Goal: Task Accomplishment & Management: Use online tool/utility

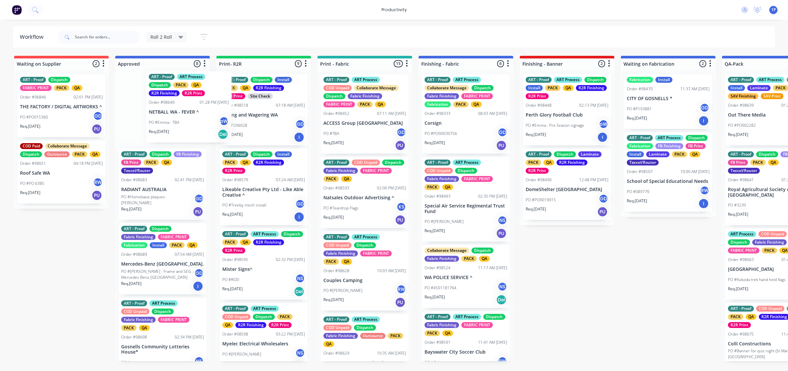
drag, startPoint x: 217, startPoint y: 129, endPoint x: 237, endPoint y: 128, distance: 20.4
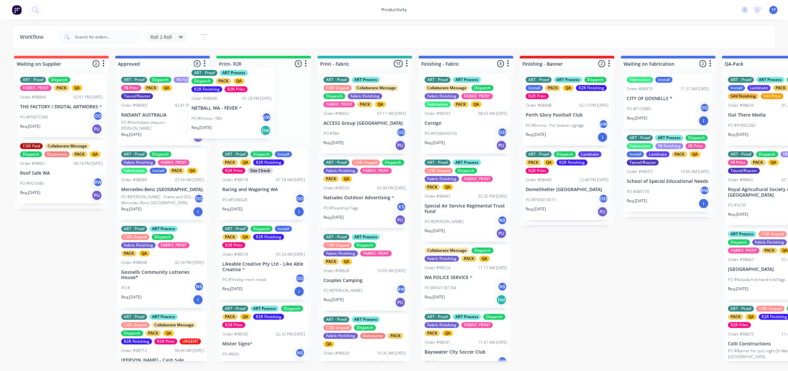
drag, startPoint x: 193, startPoint y: 124, endPoint x: 274, endPoint y: 118, distance: 81.4
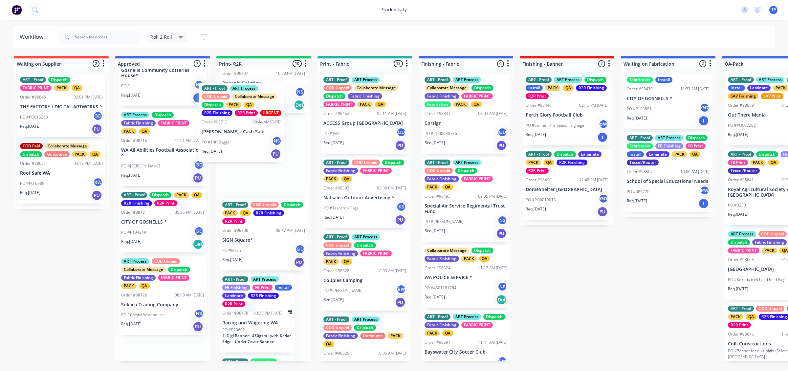
scroll to position [484, 0]
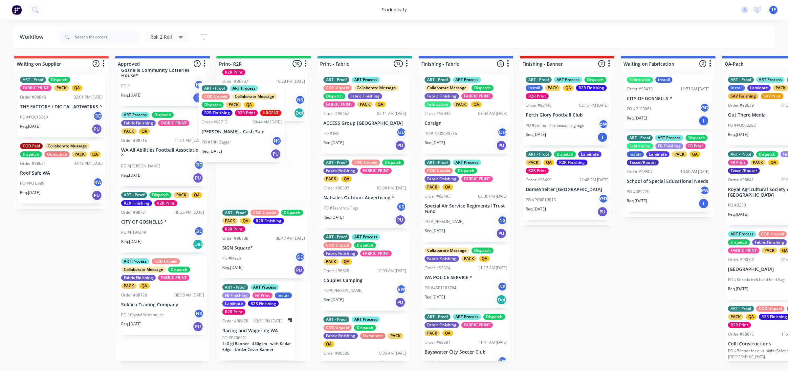
drag, startPoint x: 181, startPoint y: 174, endPoint x: 284, endPoint y: 144, distance: 107.1
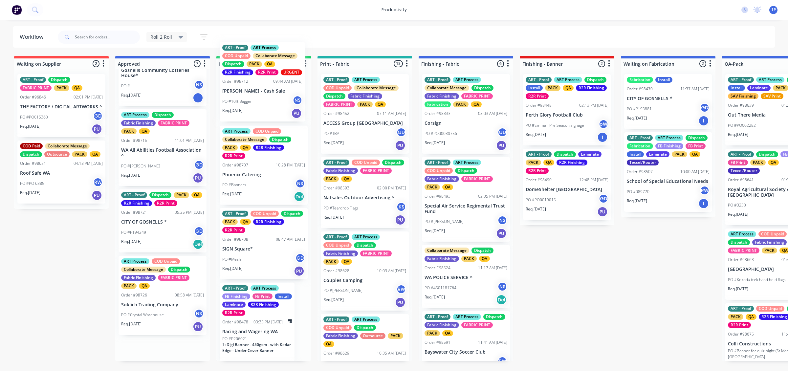
click at [284, 144] on div "ART Process COD Unpaid Collaborate Message Dispatch PACK QA R2R Finishing R2R P…" at bounding box center [263, 143] width 83 height 31
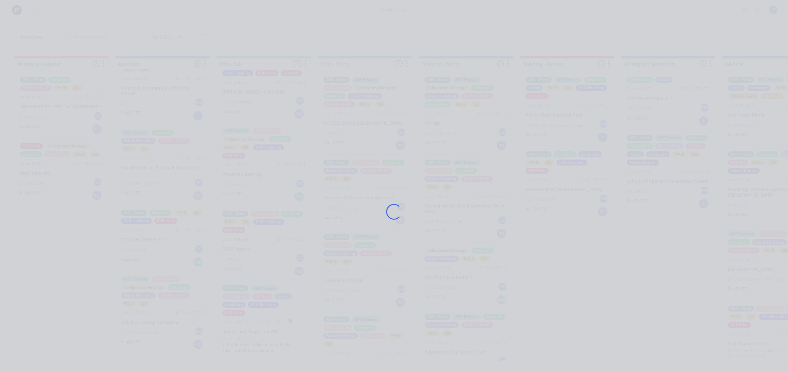
scroll to position [178, 0]
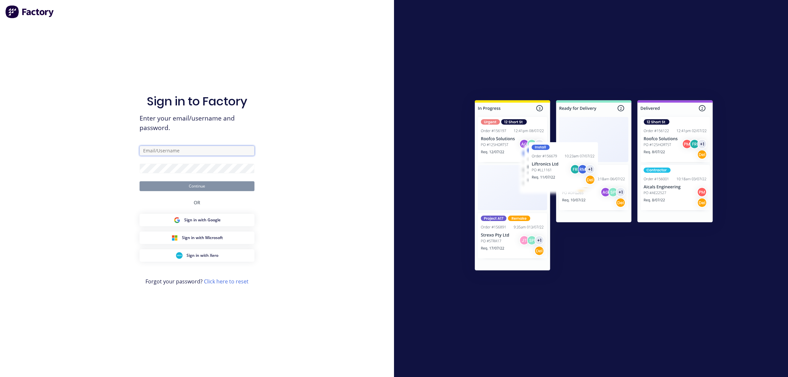
type input "[EMAIL_ADDRESS][DOMAIN_NAME]"
click at [181, 185] on button "Continue" at bounding box center [197, 186] width 115 height 10
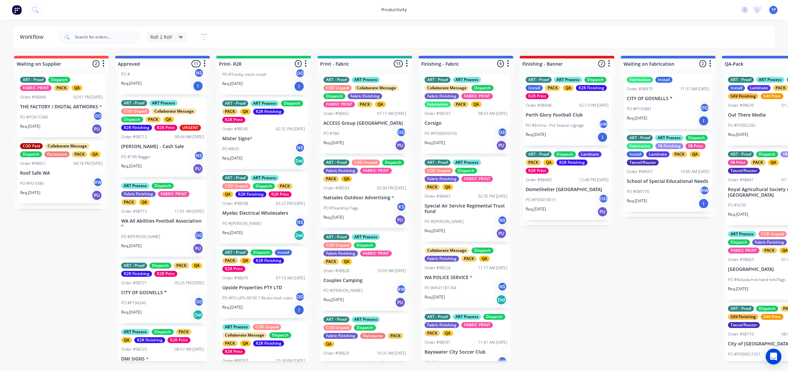
scroll to position [369, 0]
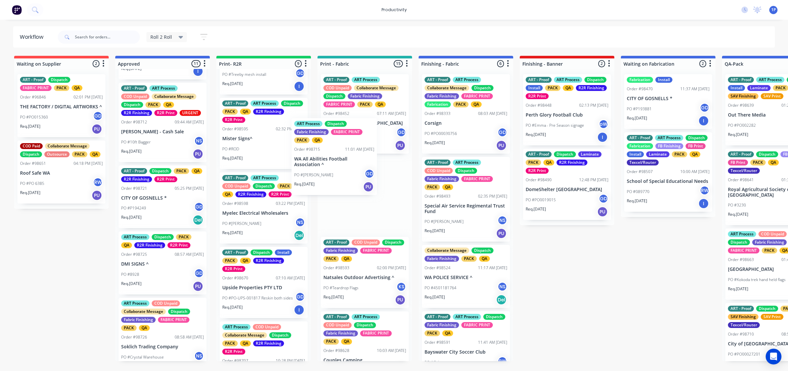
drag, startPoint x: 147, startPoint y: 217, endPoint x: 326, endPoint y: 167, distance: 186.2
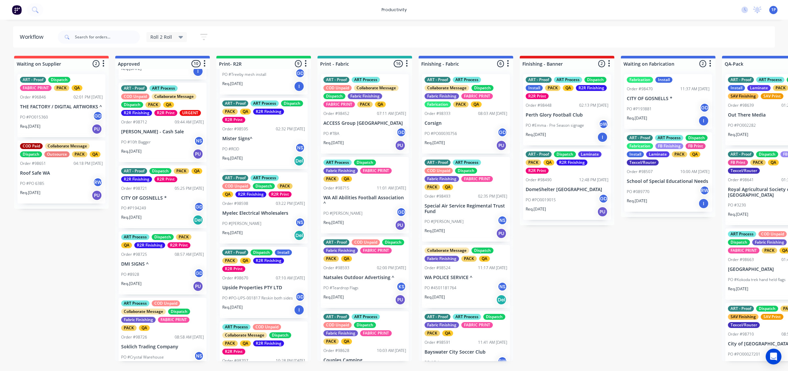
drag, startPoint x: 158, startPoint y: 216, endPoint x: 269, endPoint y: 193, distance: 112.7
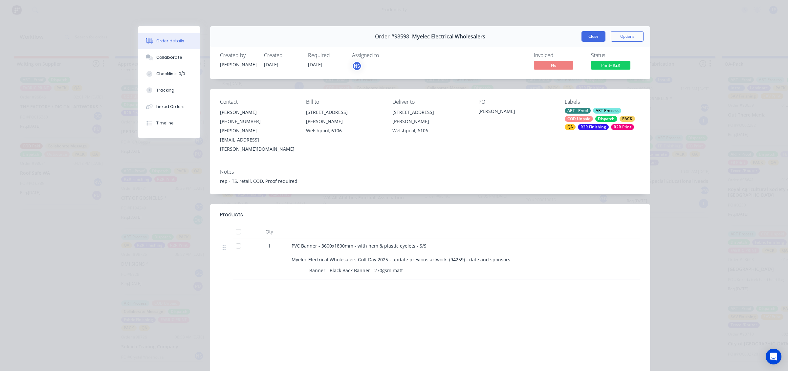
drag, startPoint x: 596, startPoint y: 38, endPoint x: 580, endPoint y: 41, distance: 16.4
click at [596, 38] on button "Close" at bounding box center [593, 36] width 24 height 11
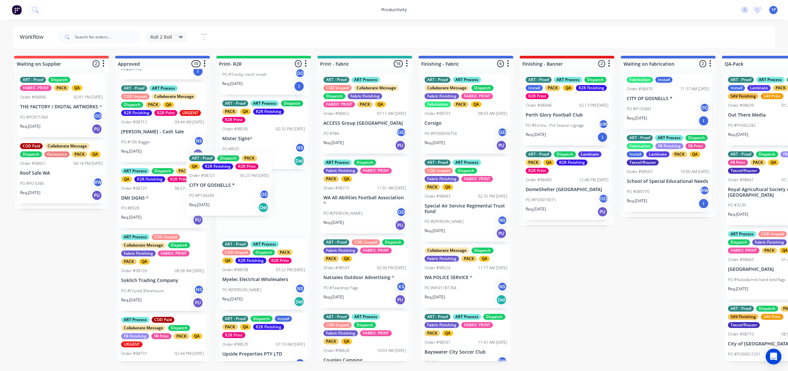
drag, startPoint x: 162, startPoint y: 211, endPoint x: 237, endPoint y: 196, distance: 77.3
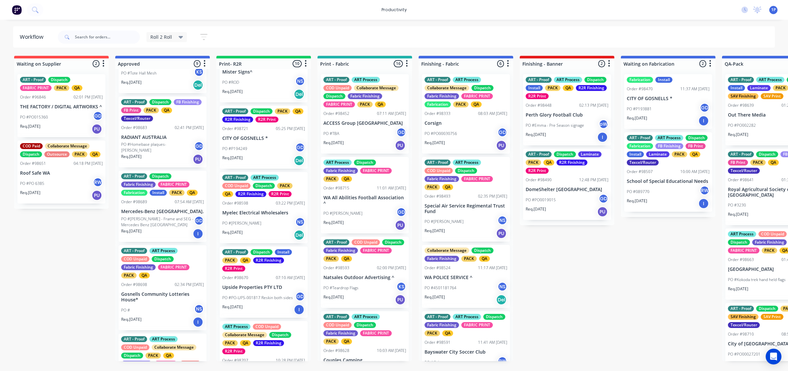
scroll to position [0, 0]
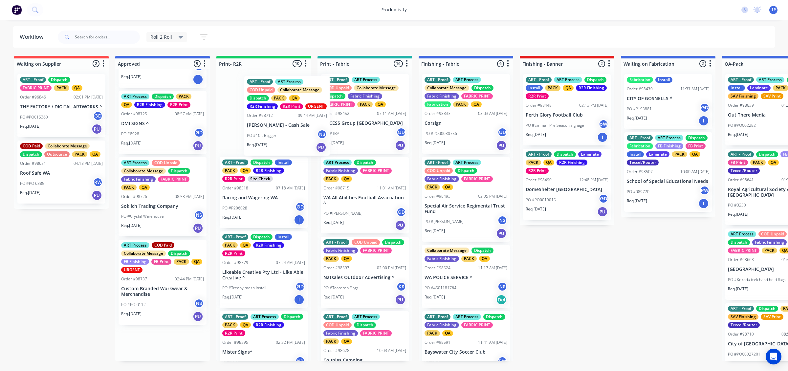
drag, startPoint x: 154, startPoint y: 136, endPoint x: 283, endPoint y: 125, distance: 129.8
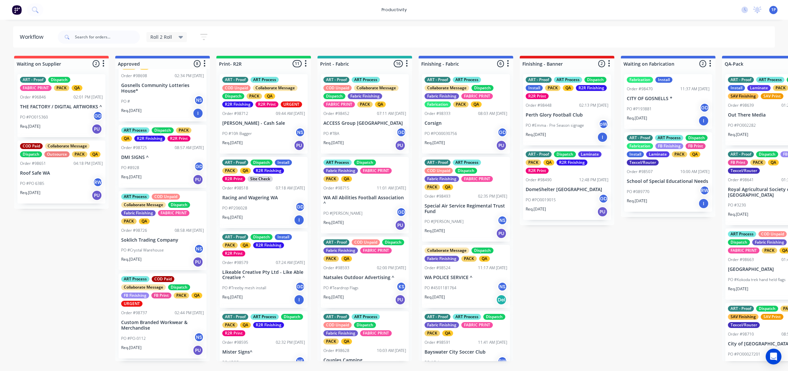
scroll to position [323, 0]
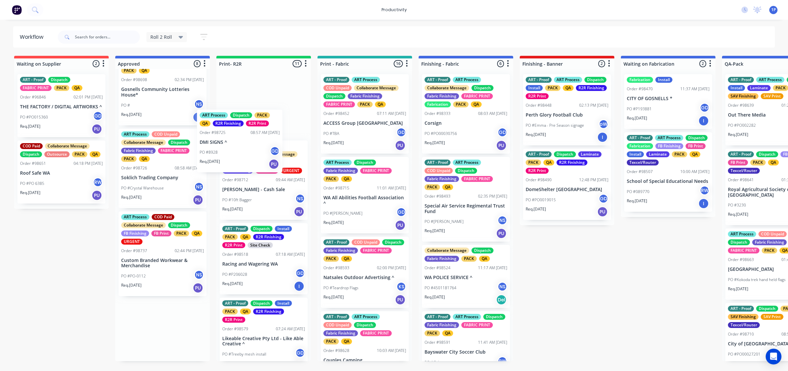
drag, startPoint x: 157, startPoint y: 167, endPoint x: 244, endPoint y: 145, distance: 90.1
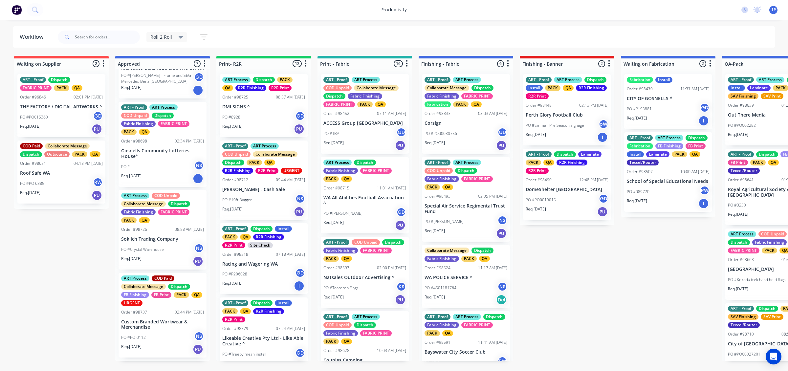
scroll to position [257, 0]
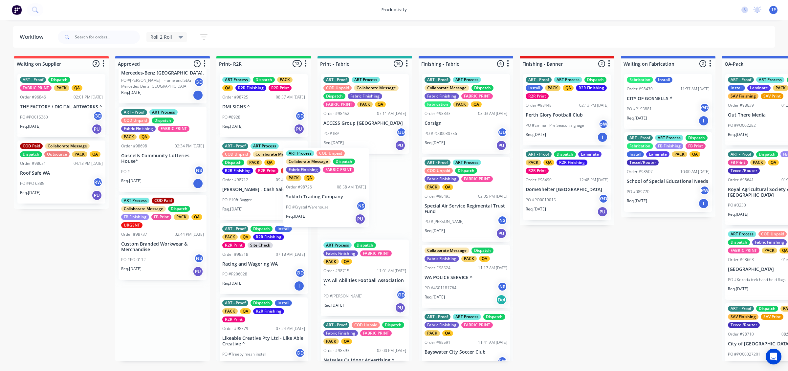
drag, startPoint x: 157, startPoint y: 252, endPoint x: 330, endPoint y: 202, distance: 180.4
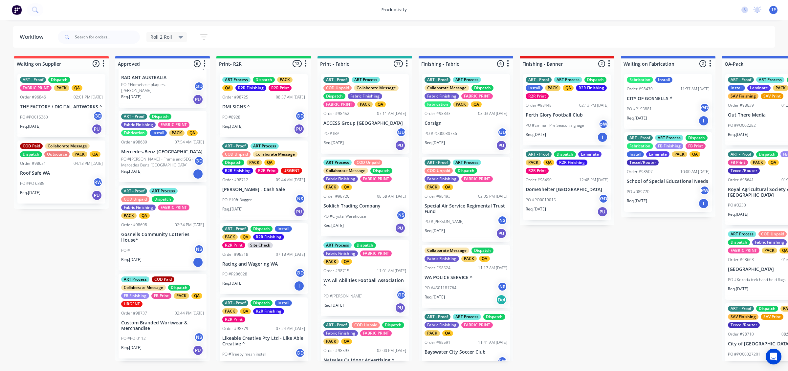
scroll to position [174, 0]
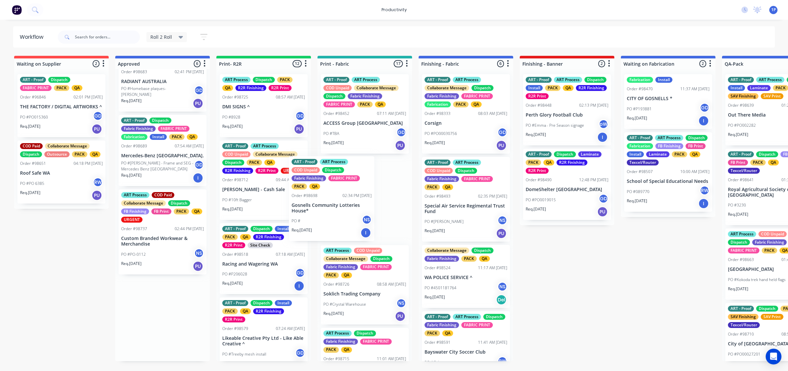
drag, startPoint x: 165, startPoint y: 234, endPoint x: 339, endPoint y: 199, distance: 177.8
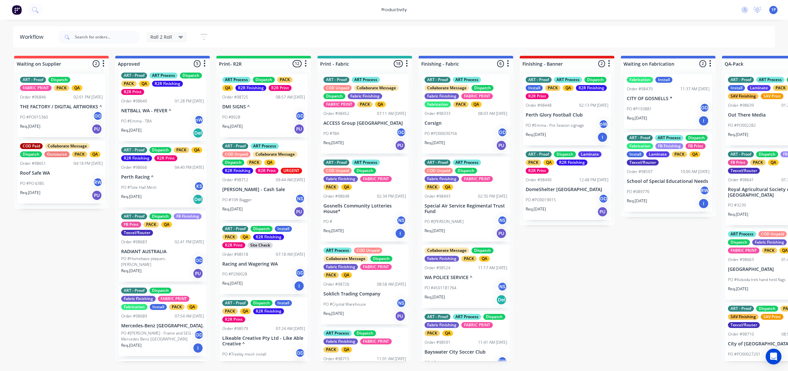
scroll to position [0, 0]
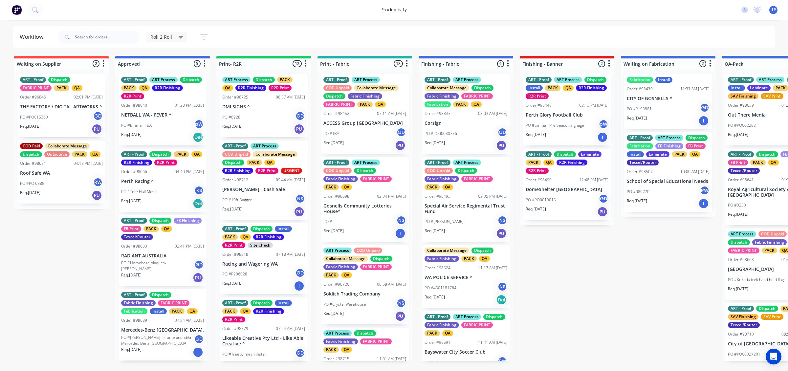
click at [261, 194] on div "PO #10ft Bagger NS" at bounding box center [263, 200] width 83 height 12
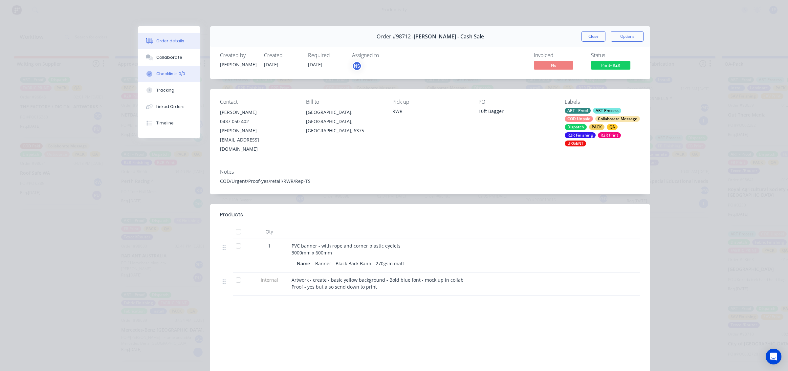
click at [164, 80] on button "Checklists 0/0" at bounding box center [169, 74] width 62 height 16
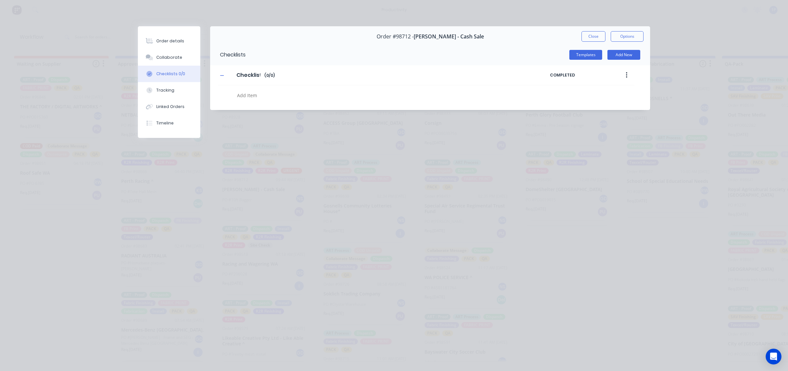
type textarea "x"
click at [160, 95] on button "Tracking" at bounding box center [169, 90] width 62 height 16
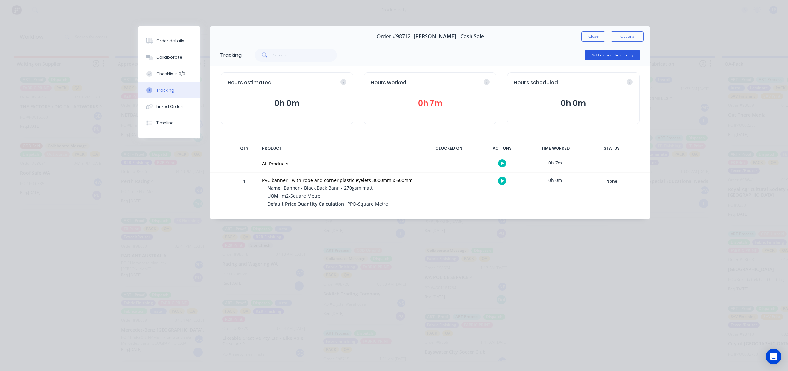
click at [605, 57] on button "Add manual time entry" at bounding box center [612, 55] width 55 height 11
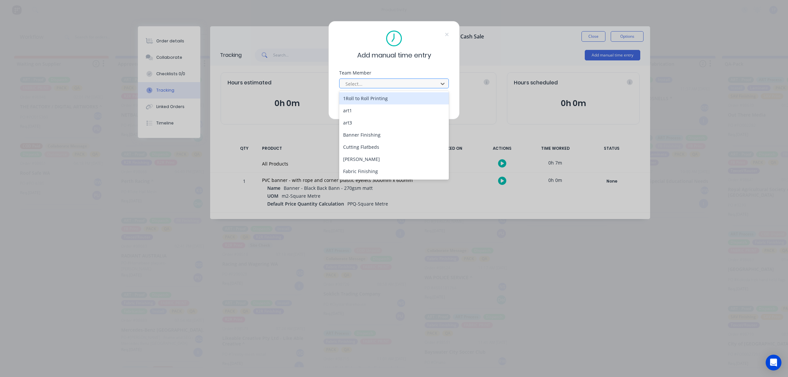
click at [405, 84] on div at bounding box center [390, 84] width 90 height 8
click at [398, 98] on div "1Roll to Roll Printing" at bounding box center [394, 98] width 110 height 12
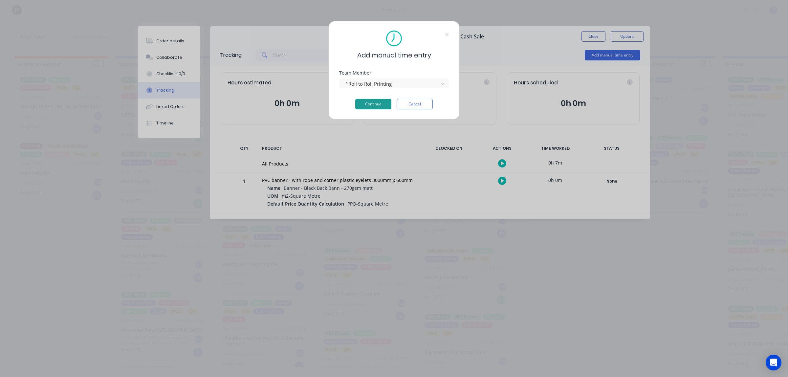
click at [366, 104] on button "Continue" at bounding box center [373, 104] width 36 height 11
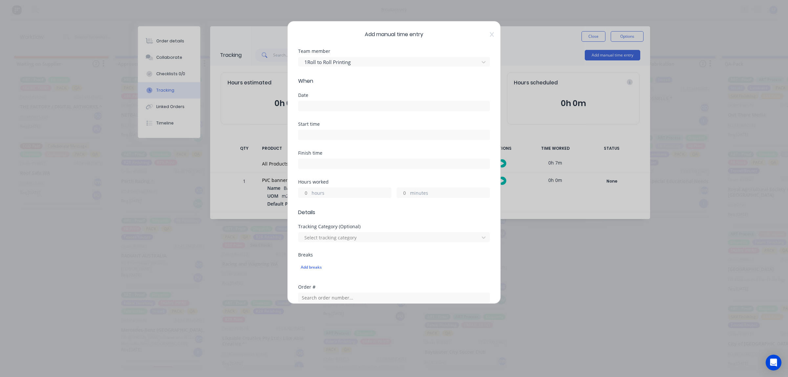
drag, startPoint x: 360, startPoint y: 95, endPoint x: 360, endPoint y: 102, distance: 6.9
click at [360, 102] on div "Date" at bounding box center [394, 102] width 192 height 18
click at [360, 102] on input at bounding box center [393, 106] width 191 height 10
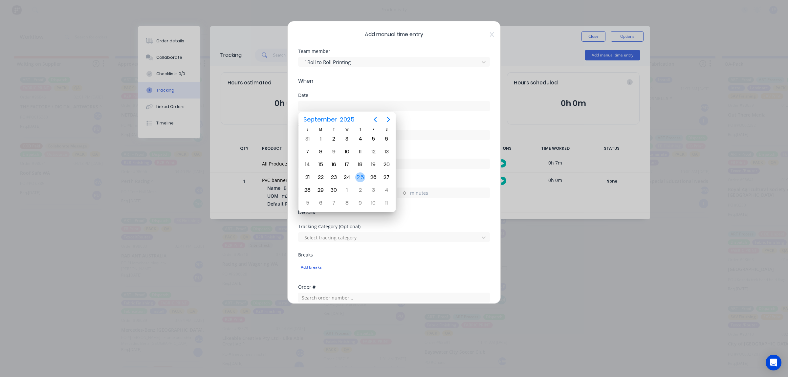
click at [359, 178] on div "25" at bounding box center [360, 177] width 10 height 10
type input "[DATE]"
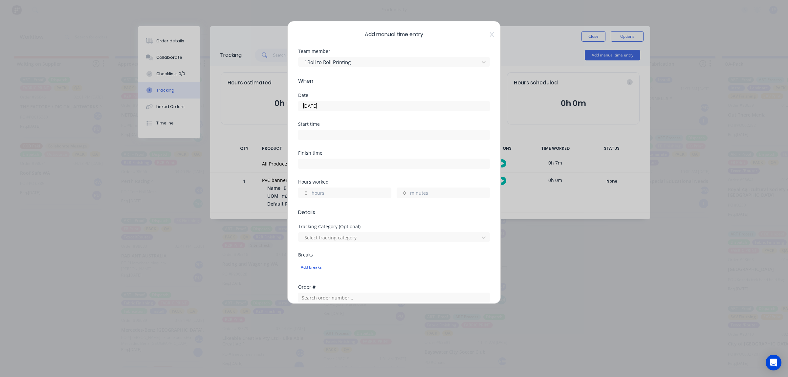
click at [349, 138] on input at bounding box center [393, 135] width 191 height 10
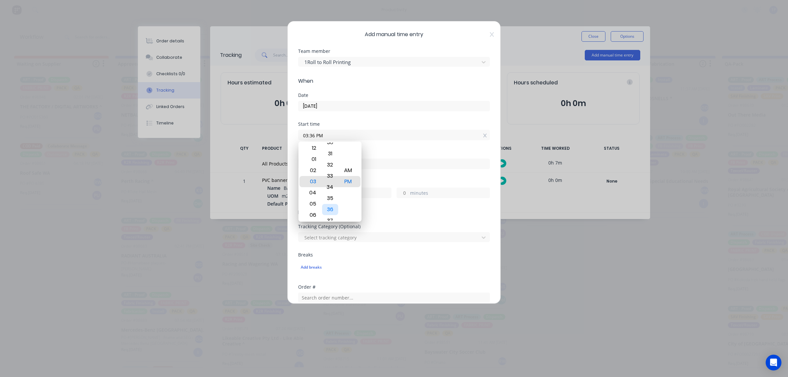
drag, startPoint x: 327, startPoint y: 195, endPoint x: 329, endPoint y: 210, distance: 15.5
click at [327, 204] on div "35" at bounding box center [330, 198] width 16 height 11
drag, startPoint x: 316, startPoint y: 172, endPoint x: 317, endPoint y: 184, distance: 11.6
click at [317, 184] on div "02" at bounding box center [312, 188] width 16 height 11
drag, startPoint x: 328, startPoint y: 176, endPoint x: 350, endPoint y: 100, distance: 79.2
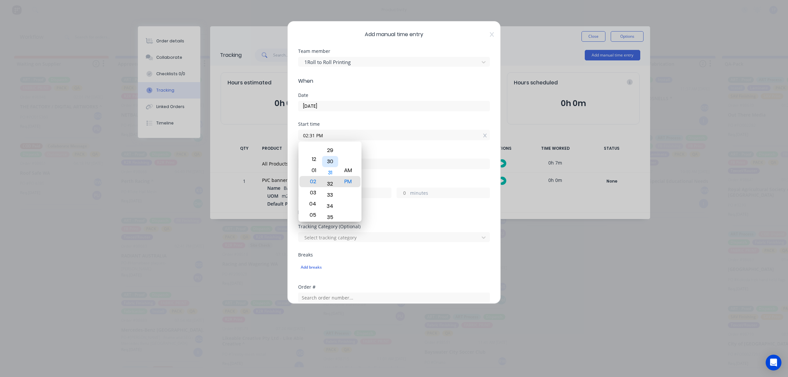
click at [347, 112] on body "productivity productivity Workflow Planner Delivery Scheduling Timesheets No ne…" at bounding box center [394, 169] width 788 height 338
drag, startPoint x: 328, startPoint y: 189, endPoint x: 331, endPoint y: 176, distance: 13.4
click at [331, 176] on div "53" at bounding box center [330, 178] width 16 height 11
type input "02:53 PM"
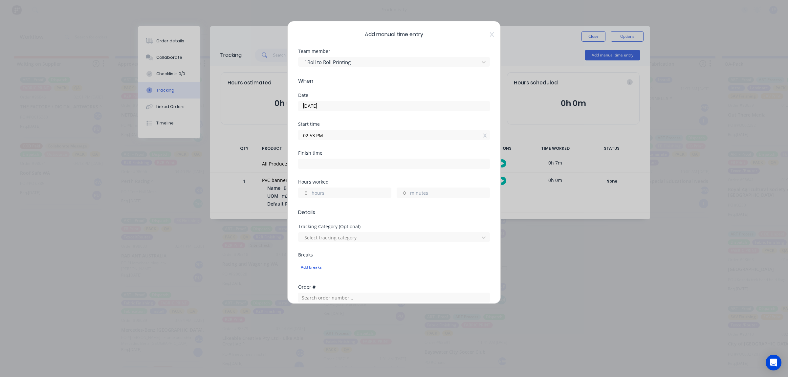
drag, startPoint x: 341, startPoint y: 170, endPoint x: 343, endPoint y: 166, distance: 4.5
click at [340, 170] on div "Finish time" at bounding box center [394, 165] width 192 height 29
click at [343, 166] on input at bounding box center [393, 164] width 191 height 10
type input "03:37 PM"
type input "0"
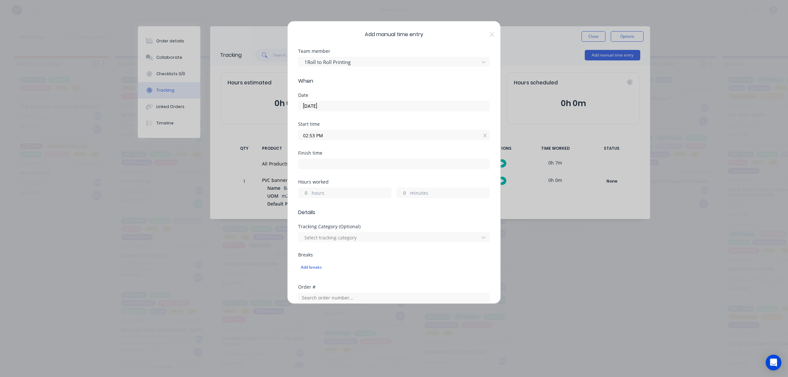
type input "44"
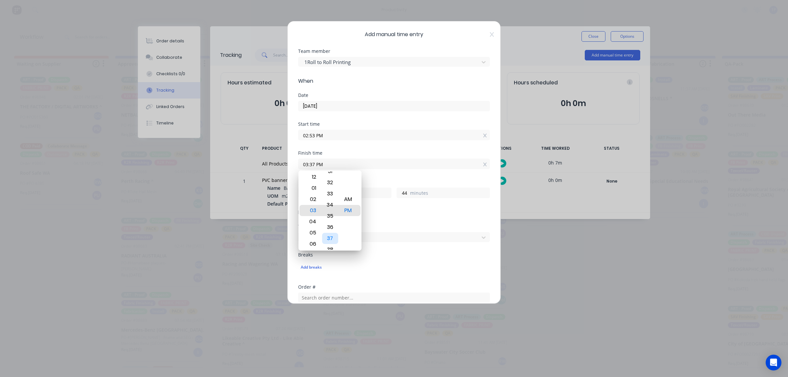
drag, startPoint x: 324, startPoint y: 202, endPoint x: 319, endPoint y: 323, distance: 121.6
click at [329, 292] on body "productivity productivity Workflow Planner Delivery Scheduling Timesheets No ne…" at bounding box center [394, 169] width 788 height 338
type input "03:26 PM"
type input "33"
drag, startPoint x: 327, startPoint y: 194, endPoint x: 317, endPoint y: 294, distance: 100.7
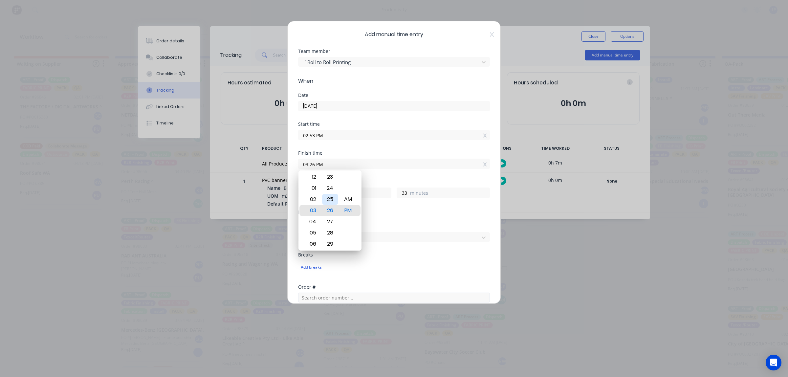
click at [321, 292] on body "productivity productivity Workflow Planner Delivery Scheduling Timesheets No ne…" at bounding box center [394, 169] width 788 height 338
type input "03:05 PM"
type input "12"
drag, startPoint x: 328, startPoint y: 223, endPoint x: 333, endPoint y: 228, distance: 7.4
click at [333, 226] on div "07" at bounding box center [330, 220] width 16 height 11
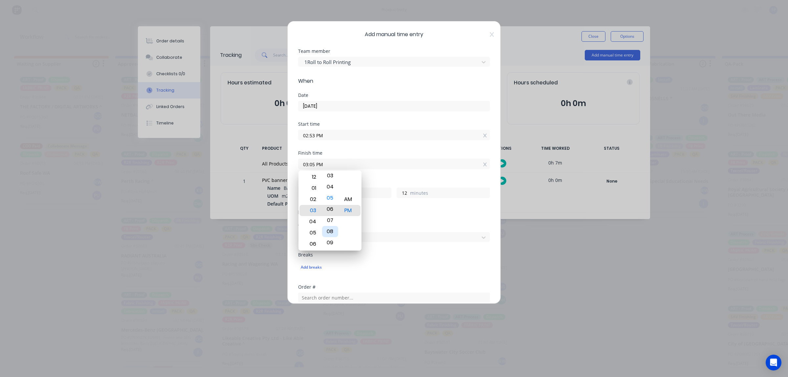
type input "03:06 PM"
type input "13"
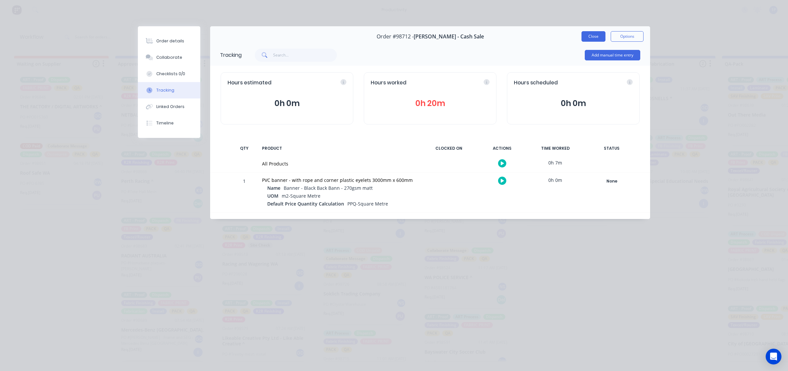
click at [597, 35] on button "Close" at bounding box center [593, 36] width 24 height 11
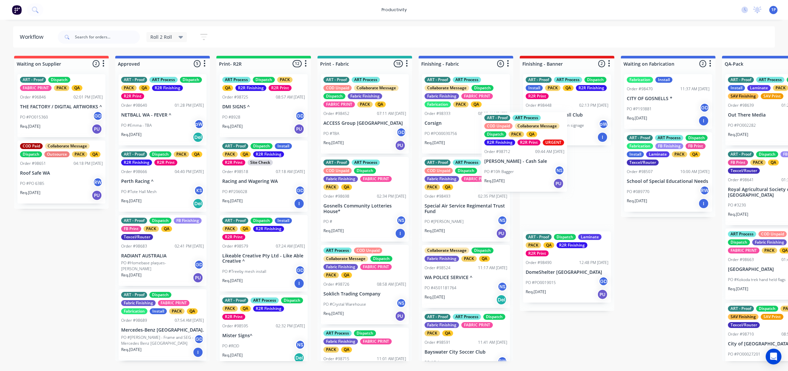
drag, startPoint x: 266, startPoint y: 210, endPoint x: 537, endPoint y: 181, distance: 272.4
